Goal: Register for event/course

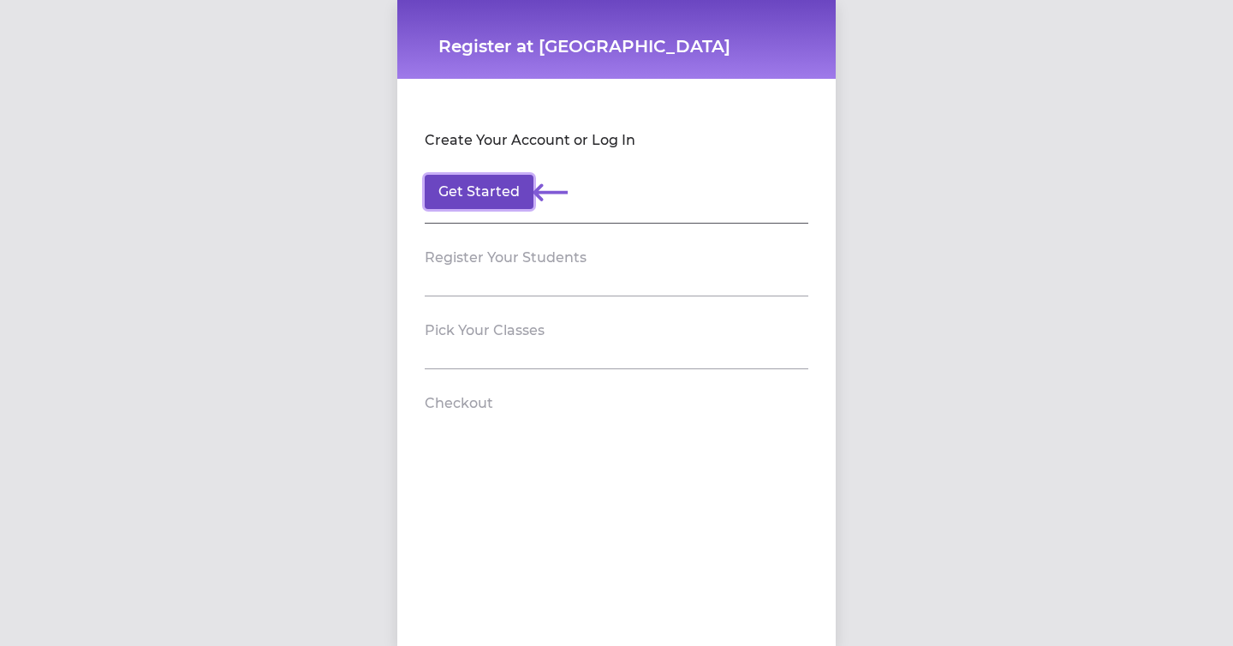
click at [496, 197] on button "Get Started" at bounding box center [479, 192] width 109 height 34
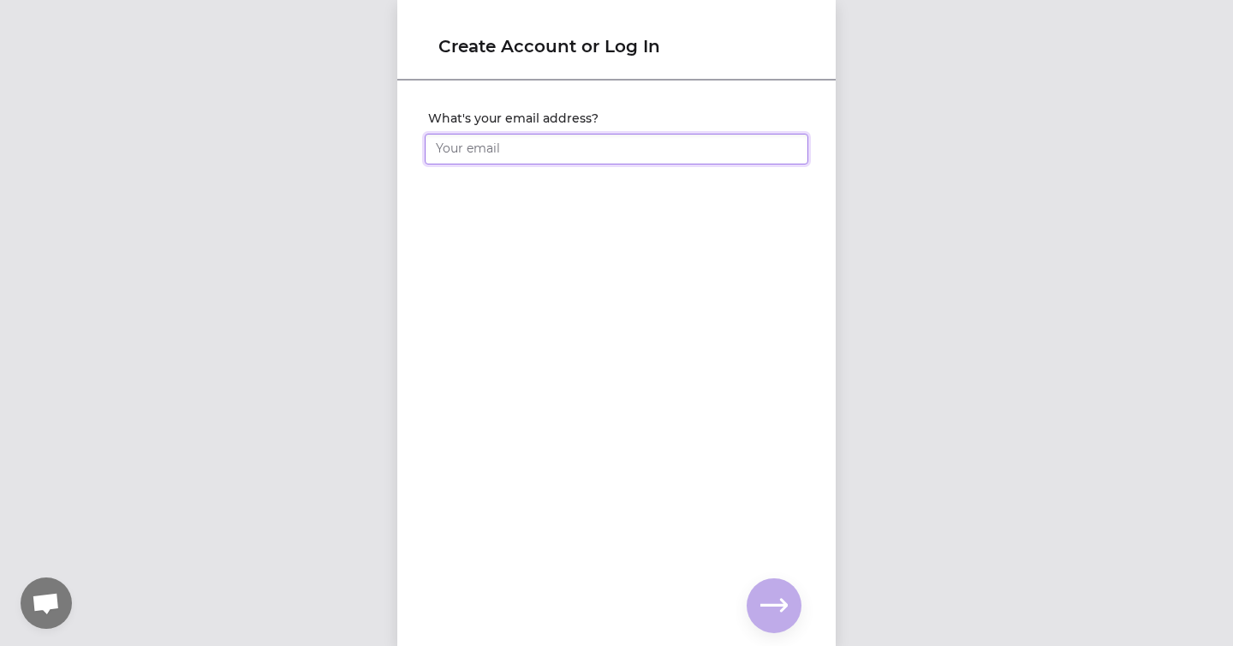
click at [520, 156] on input "What's your email address?" at bounding box center [617, 149] width 384 height 31
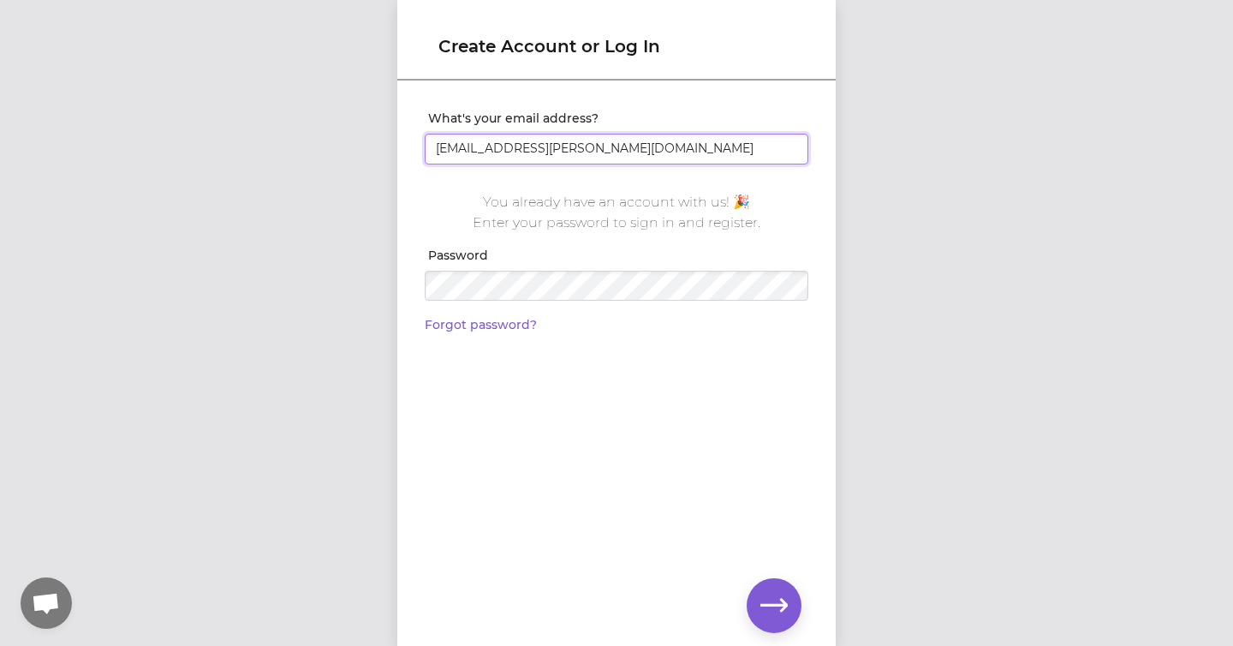
type input "[EMAIL_ADDRESS][PERSON_NAME][DOMAIN_NAME]"
click at [772, 611] on icon "button" at bounding box center [773, 605] width 27 height 27
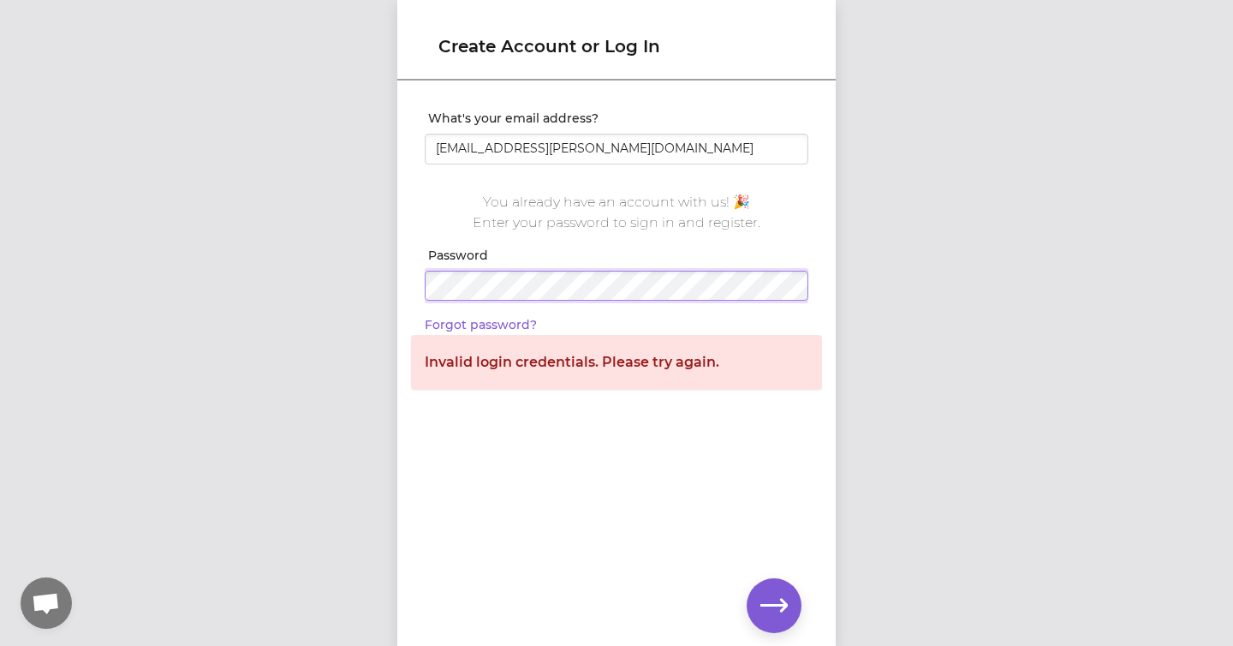
click at [382, 283] on div "Create Account or Log In What's your email address? [PERSON_NAME][EMAIL_ADDRESS…" at bounding box center [616, 323] width 1233 height 646
click at [776, 604] on icon "button" at bounding box center [773, 605] width 27 height 13
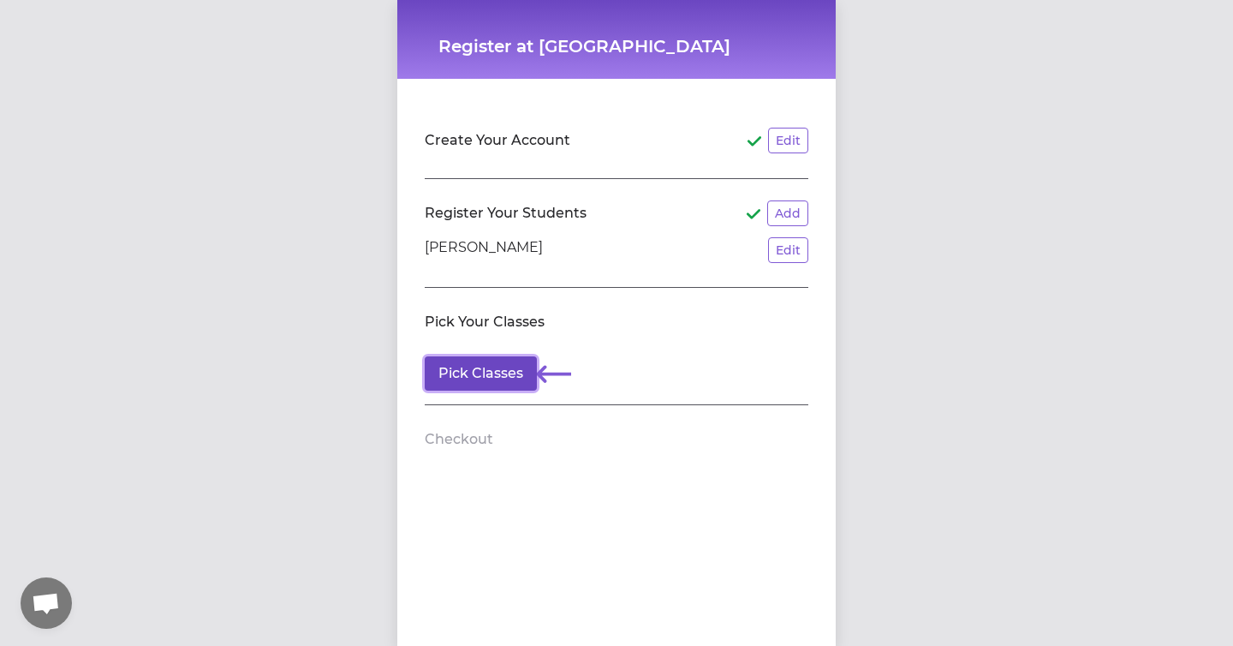
click at [501, 370] on button "Pick Classes" at bounding box center [481, 373] width 112 height 34
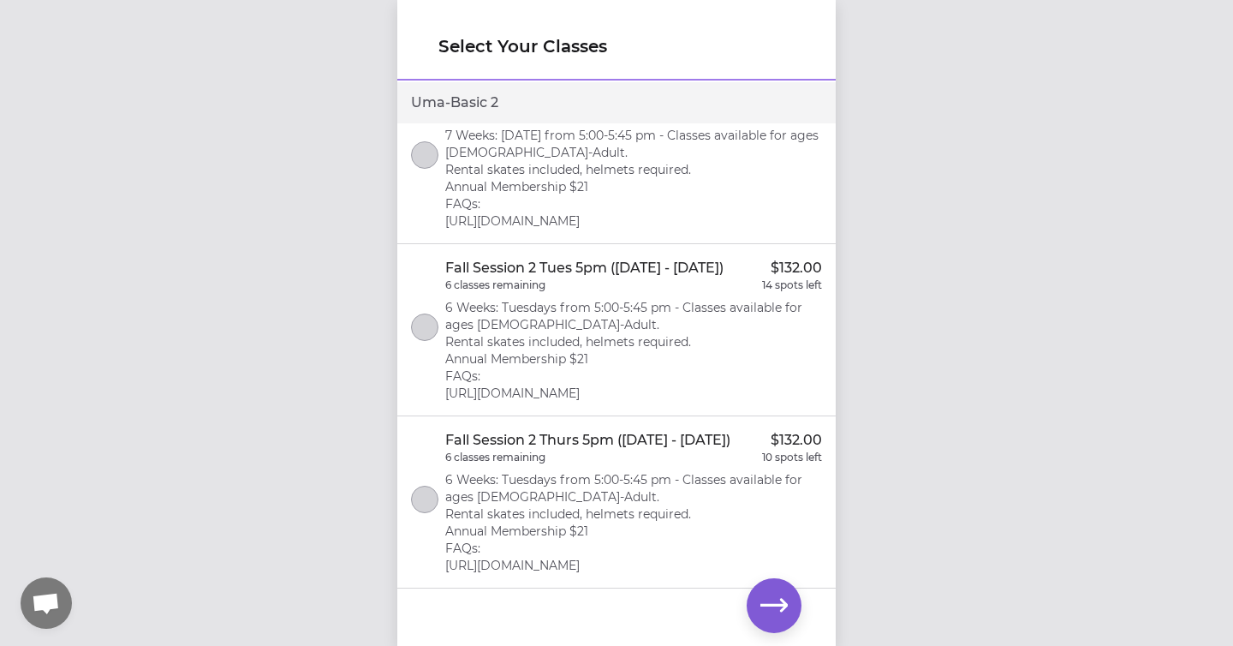
scroll to position [244, 0]
click at [424, 320] on button "select class" at bounding box center [424, 326] width 27 height 27
click at [773, 611] on icon "button" at bounding box center [773, 605] width 27 height 27
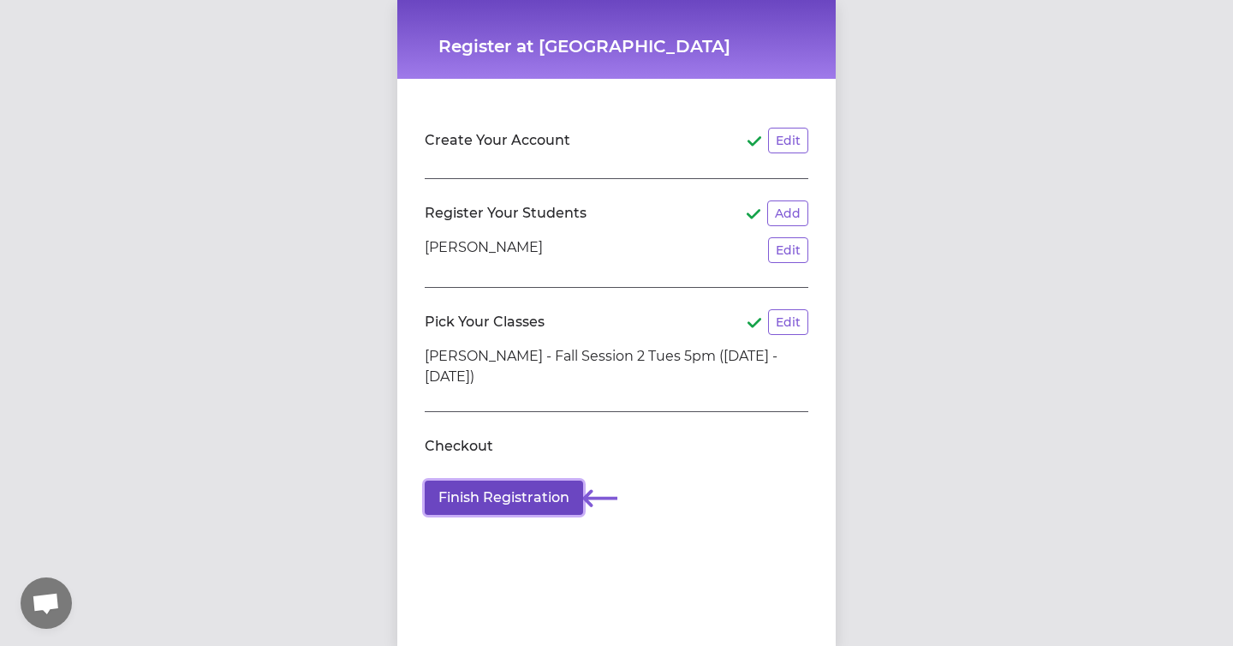
click at [552, 500] on button "Finish Registration" at bounding box center [504, 497] width 158 height 34
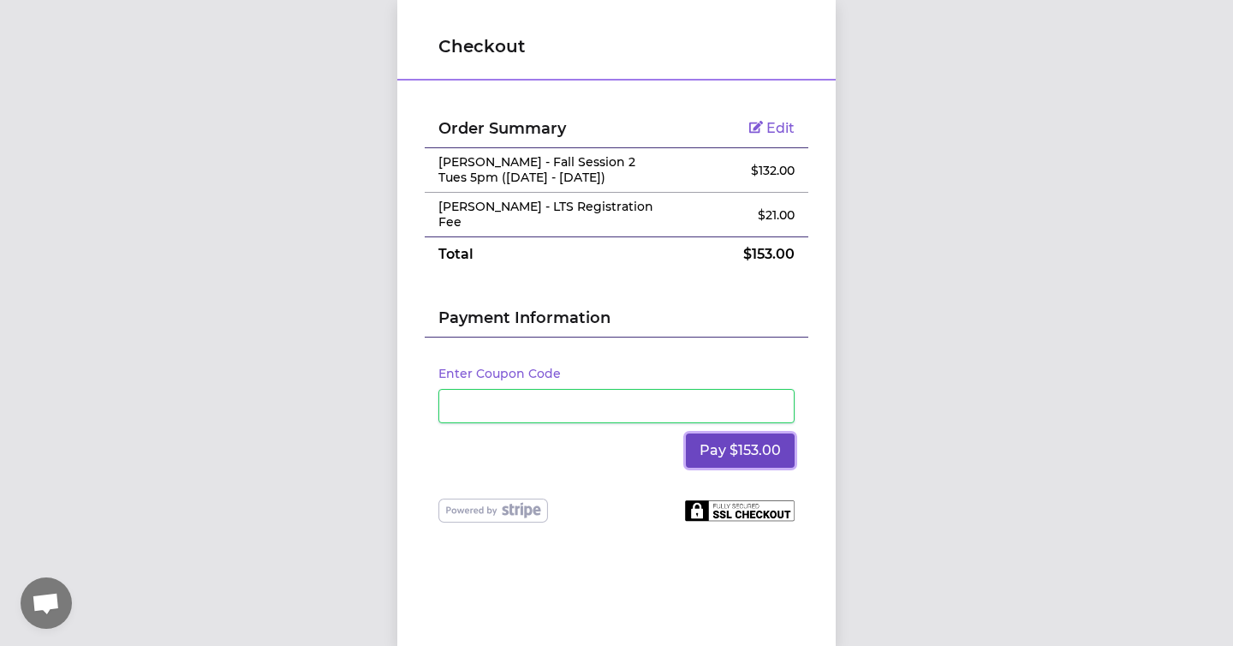
click at [766, 442] on button "Pay $153.00" at bounding box center [740, 450] width 109 height 34
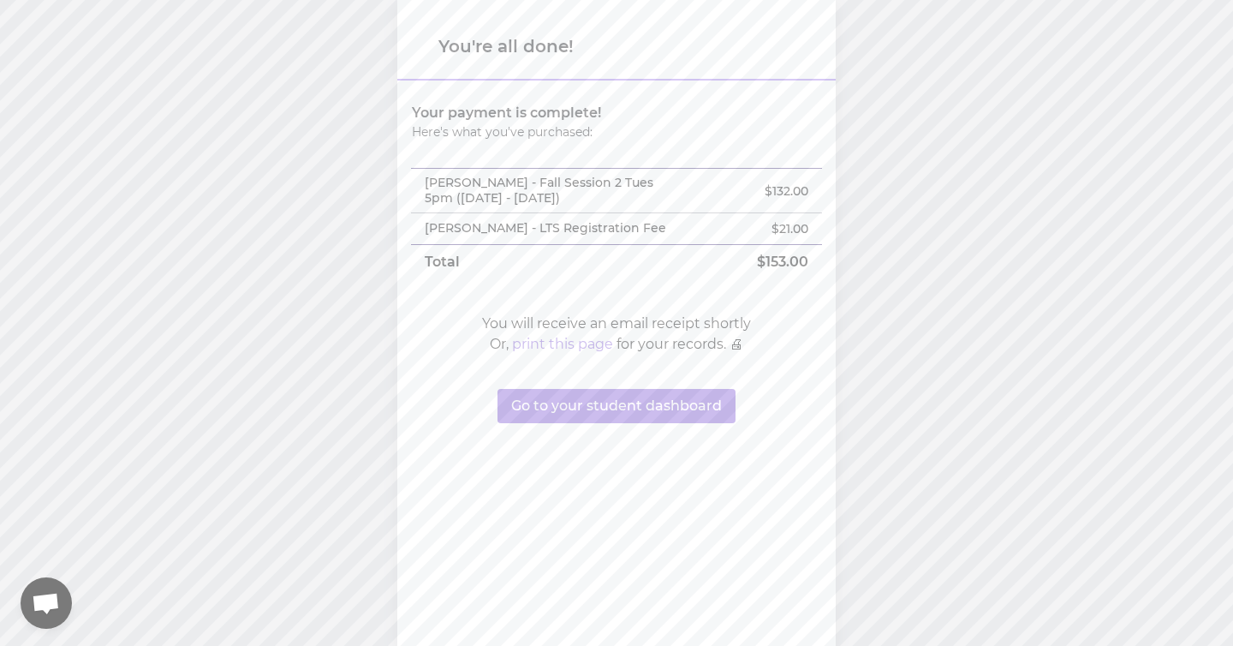
drag, startPoint x: 582, startPoint y: 200, endPoint x: 421, endPoint y: 183, distance: 161.8
click at [421, 183] on td "[PERSON_NAME] - Fall Session 2 Tues 5pm ([DATE] - [DATE])" at bounding box center [548, 191] width 274 height 45
copy p "[PERSON_NAME] - Fall Session 2 Tues 5pm ([DATE] - [DATE])"
